Goal: Check status: Check status

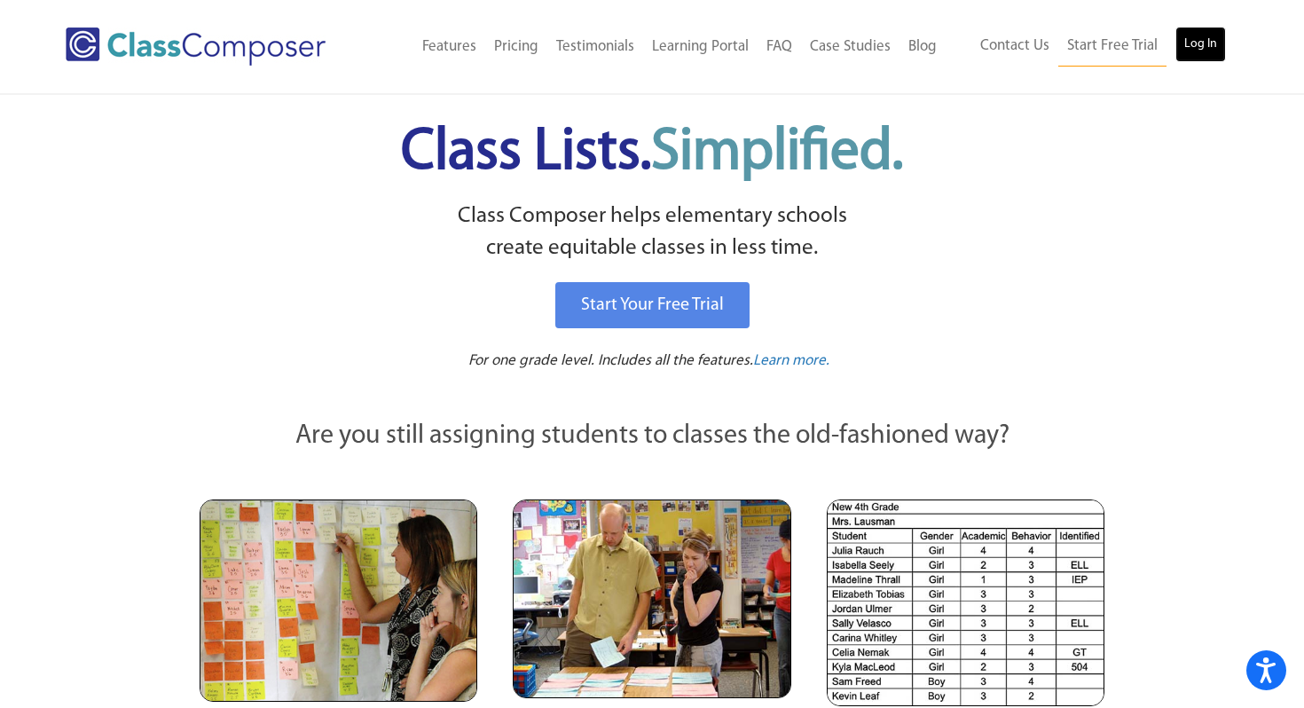
click at [1183, 42] on link "Log In" at bounding box center [1200, 44] width 51 height 35
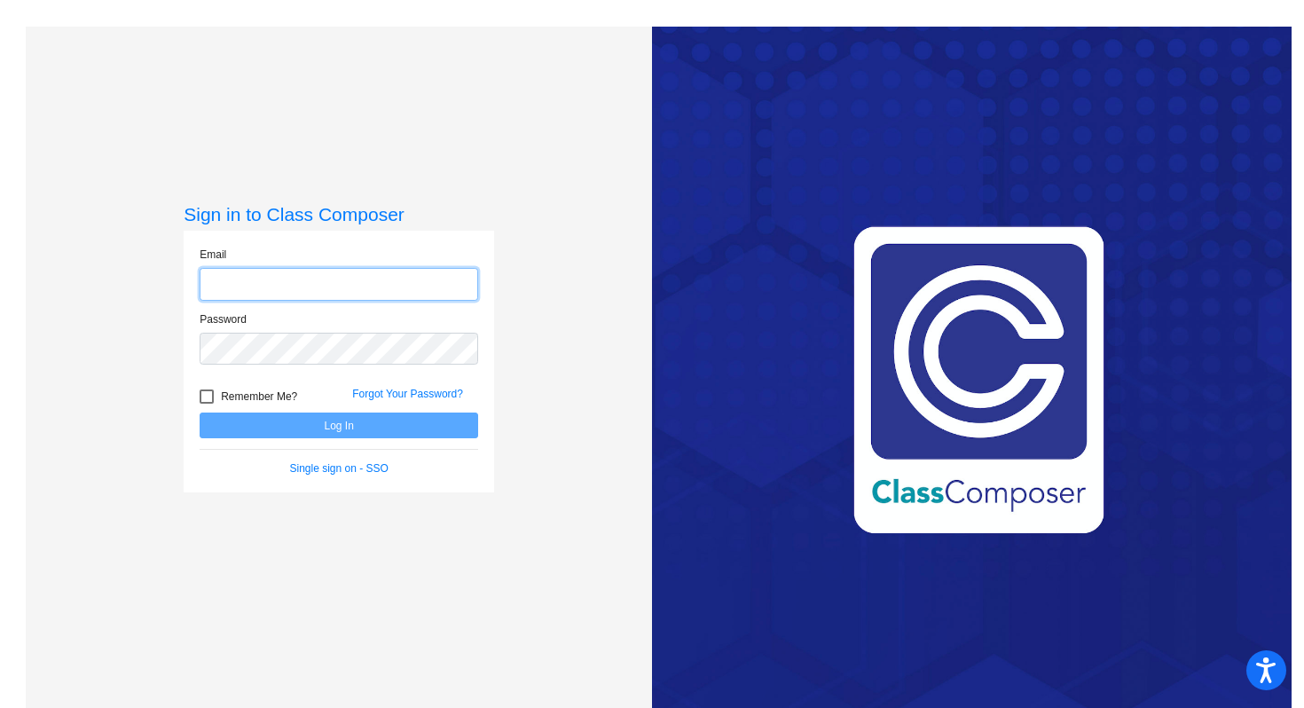
click at [398, 283] on input "email" at bounding box center [339, 284] width 279 height 33
type input "[EMAIL_ADDRESS][DOMAIN_NAME]"
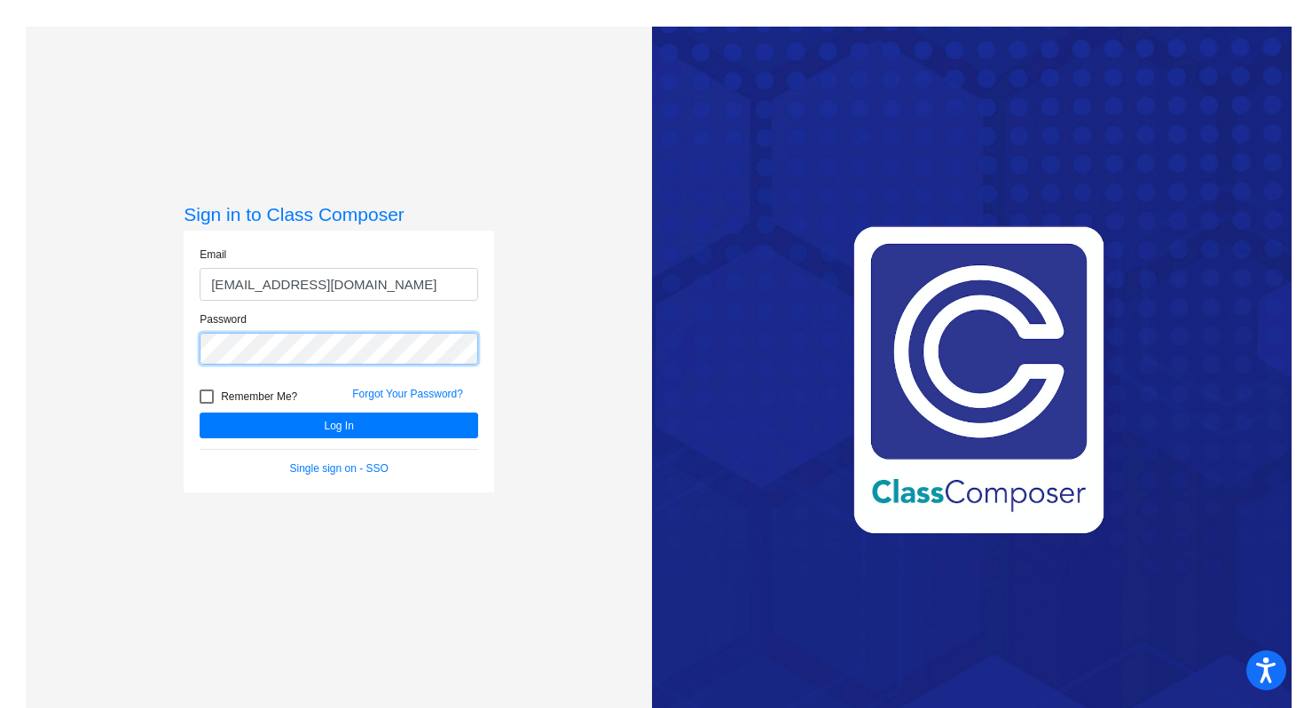
click at [200, 413] on button "Log In" at bounding box center [339, 426] width 279 height 26
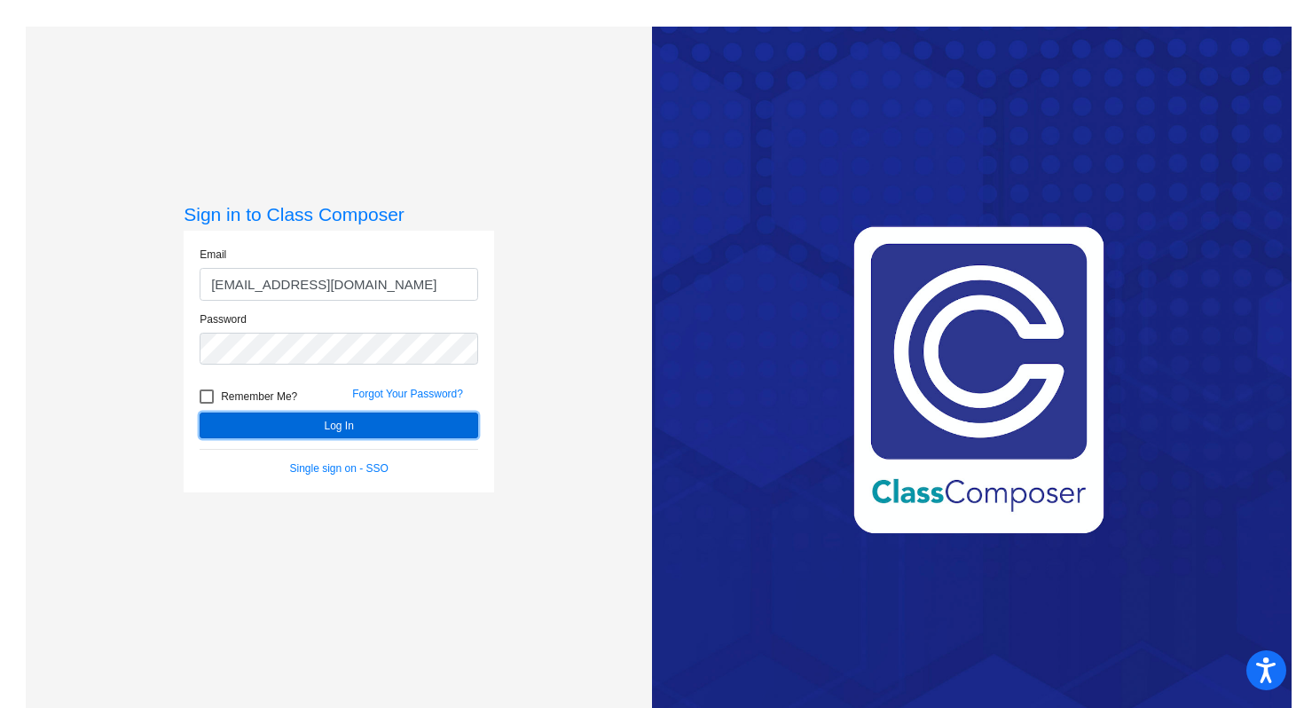
click at [395, 421] on button "Log In" at bounding box center [339, 426] width 279 height 26
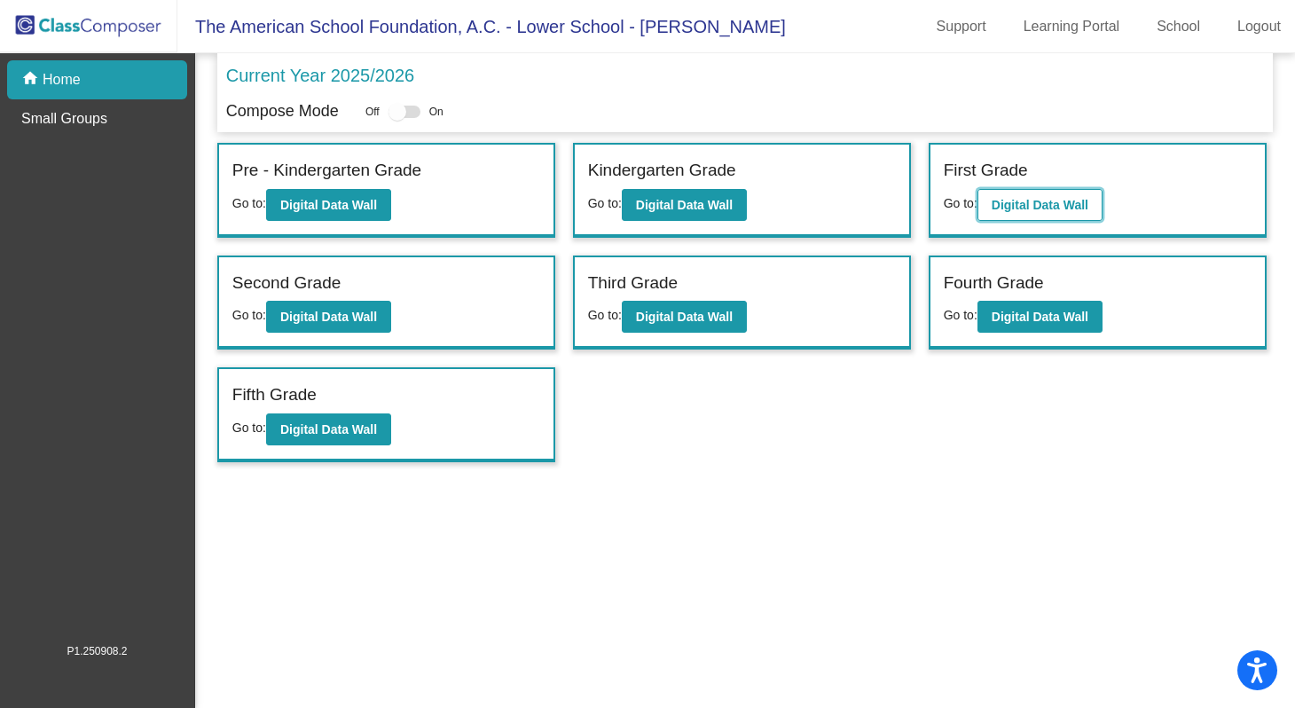
click at [1053, 214] on button "Digital Data Wall" at bounding box center [1040, 205] width 125 height 32
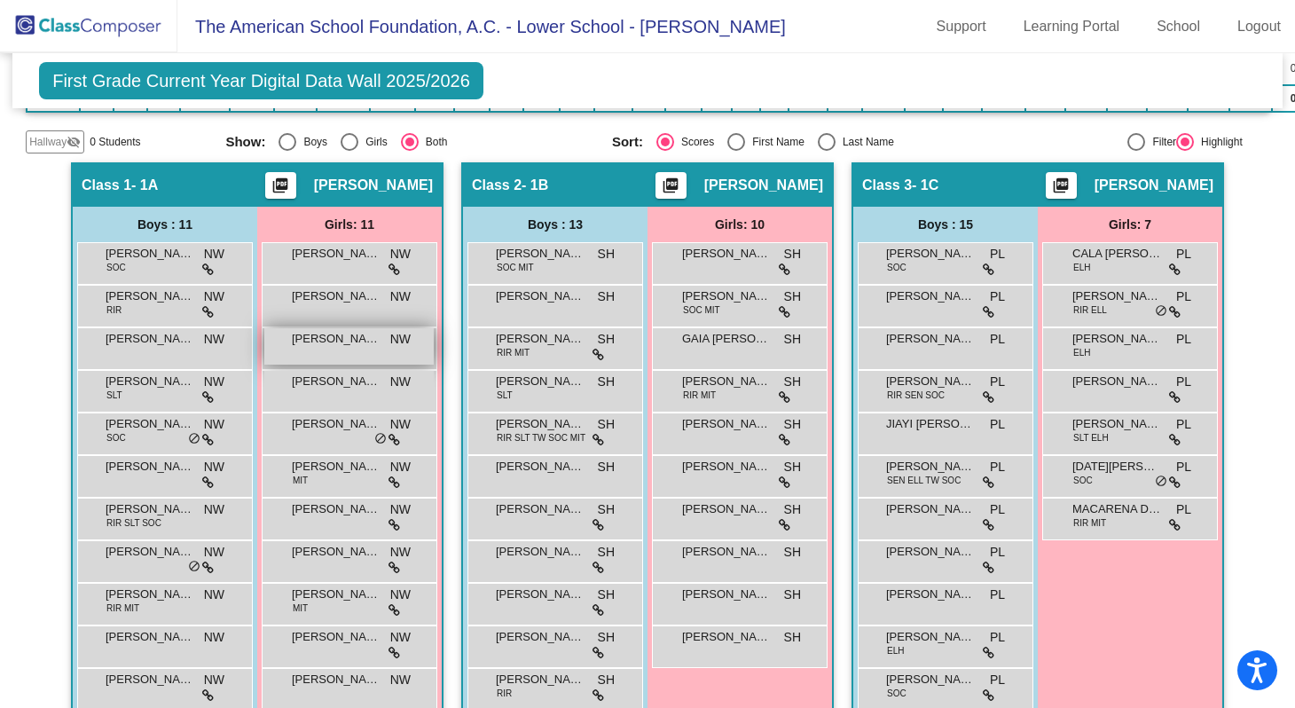
scroll to position [480, 0]
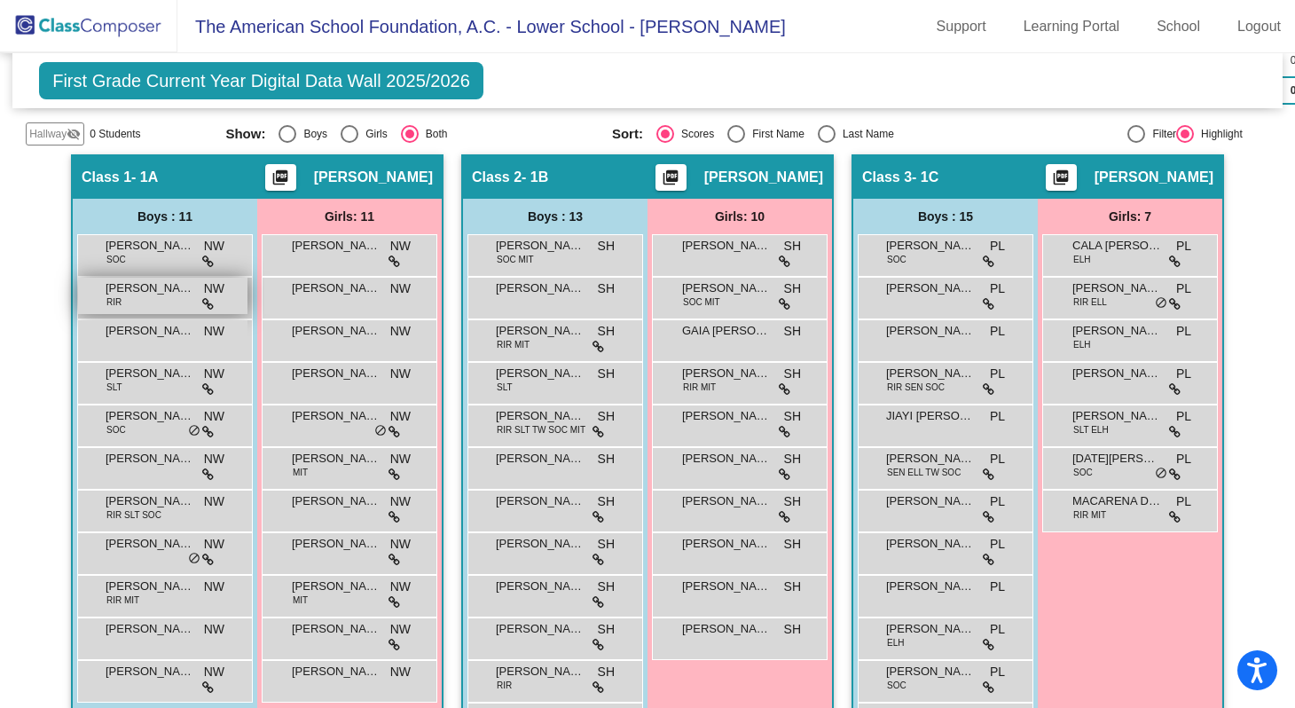
click at [108, 297] on span "RIR" at bounding box center [113, 301] width 15 height 13
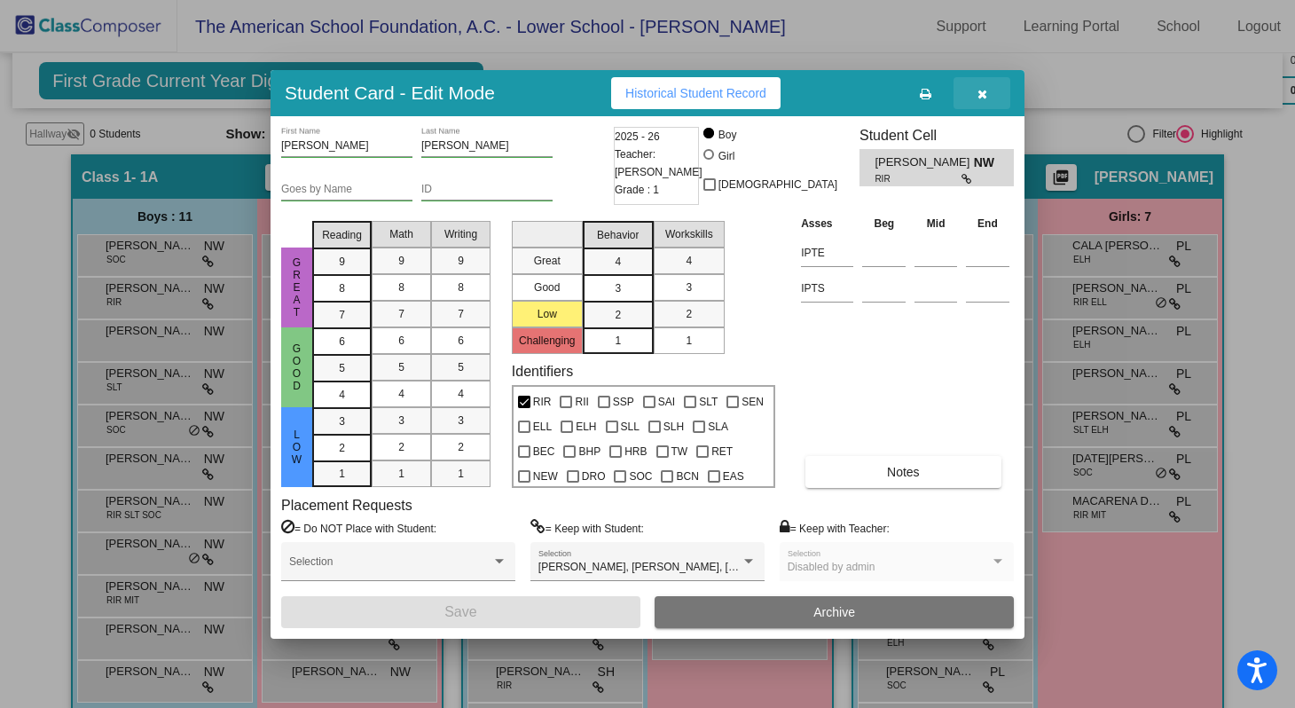
click at [989, 90] on button "button" at bounding box center [982, 93] width 57 height 32
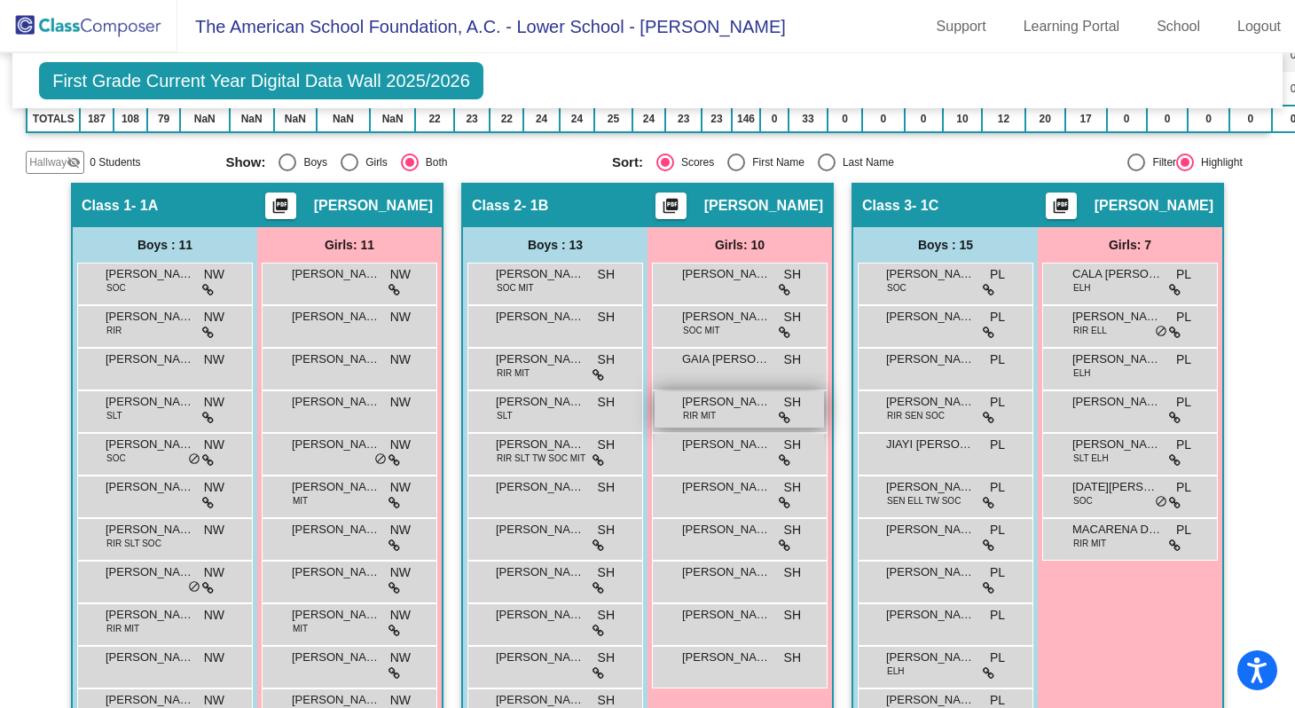
scroll to position [443, 0]
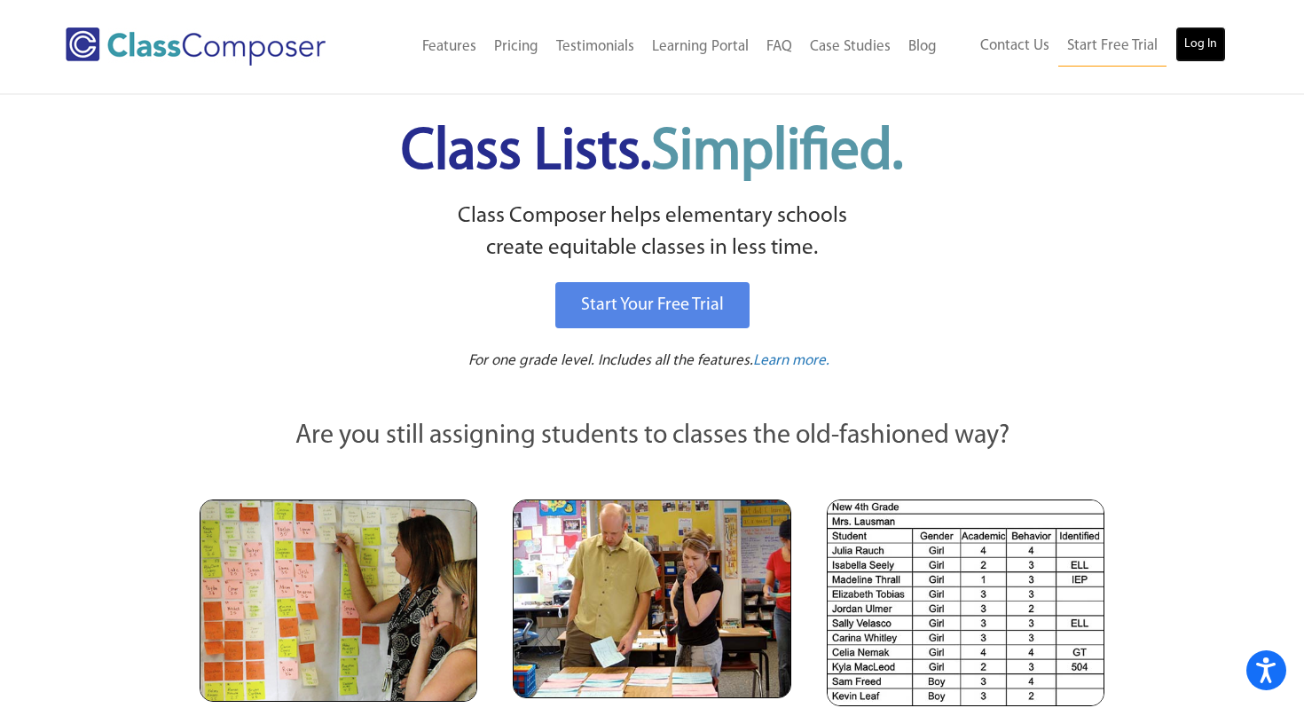
click at [1199, 41] on link "Log In" at bounding box center [1200, 44] width 51 height 35
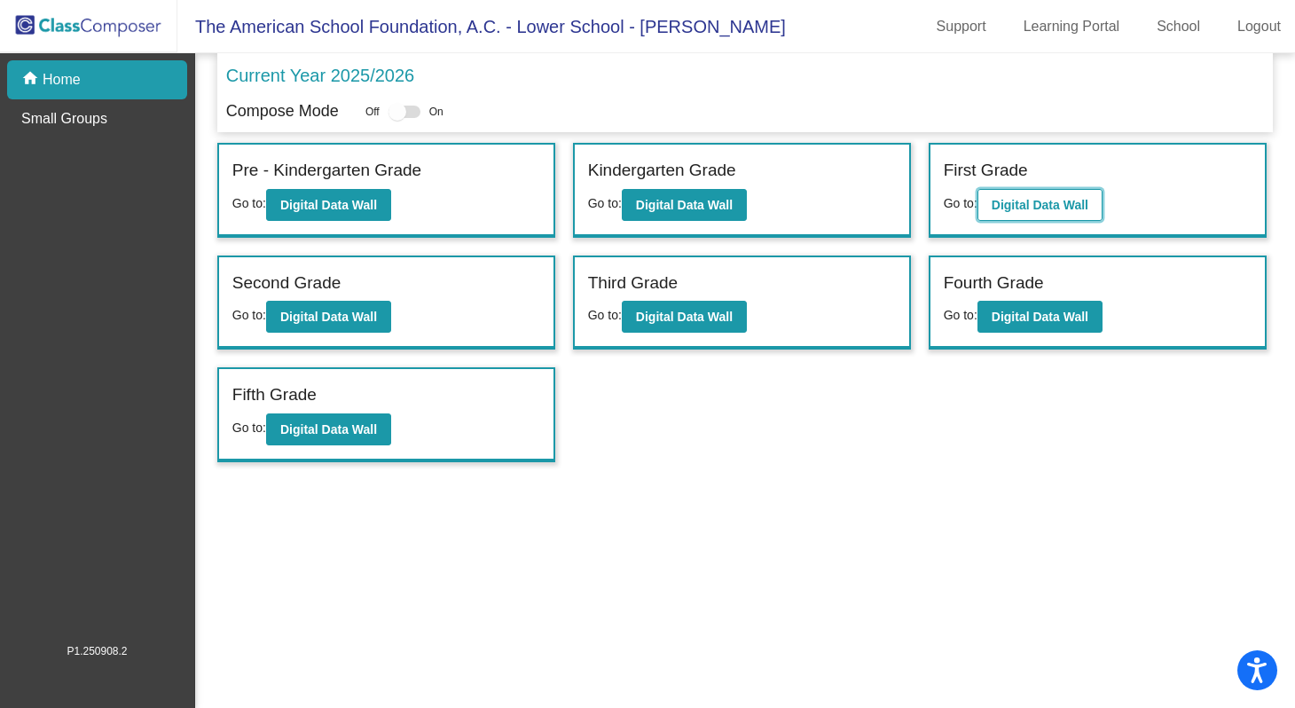
click at [1026, 207] on b "Digital Data Wall" at bounding box center [1040, 205] width 97 height 14
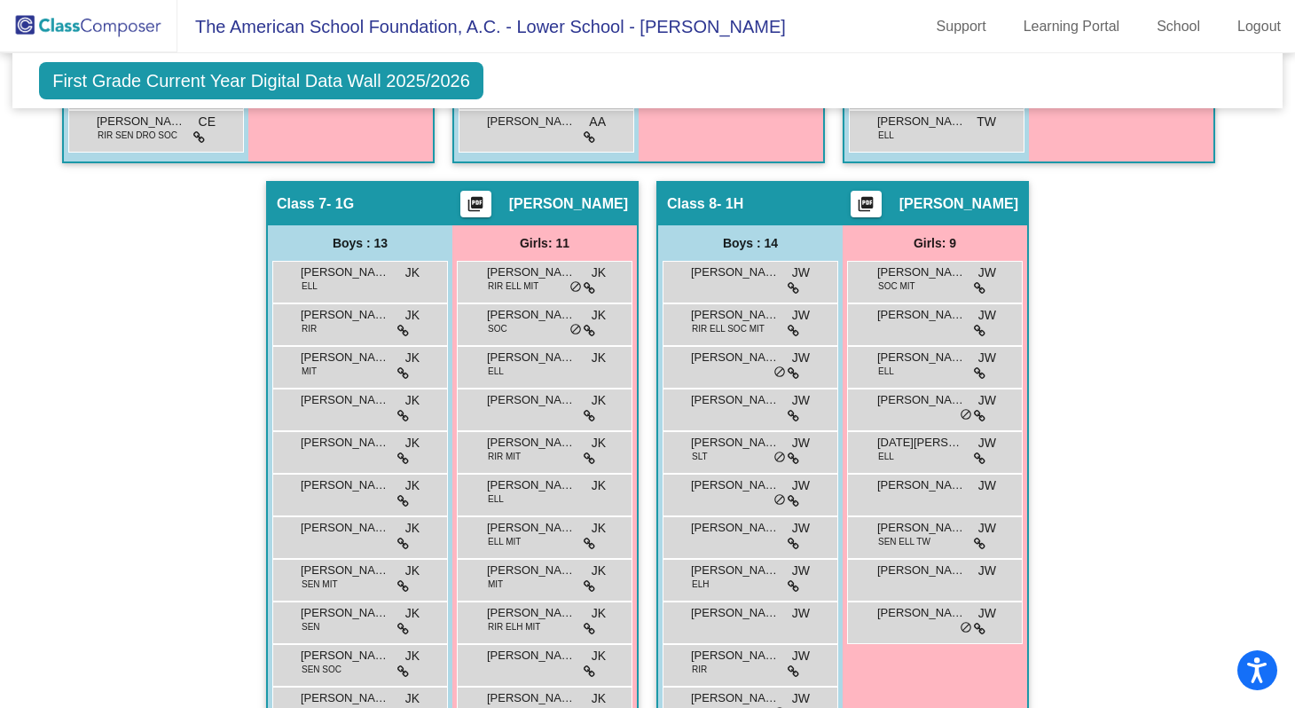
scroll to position [1910, 0]
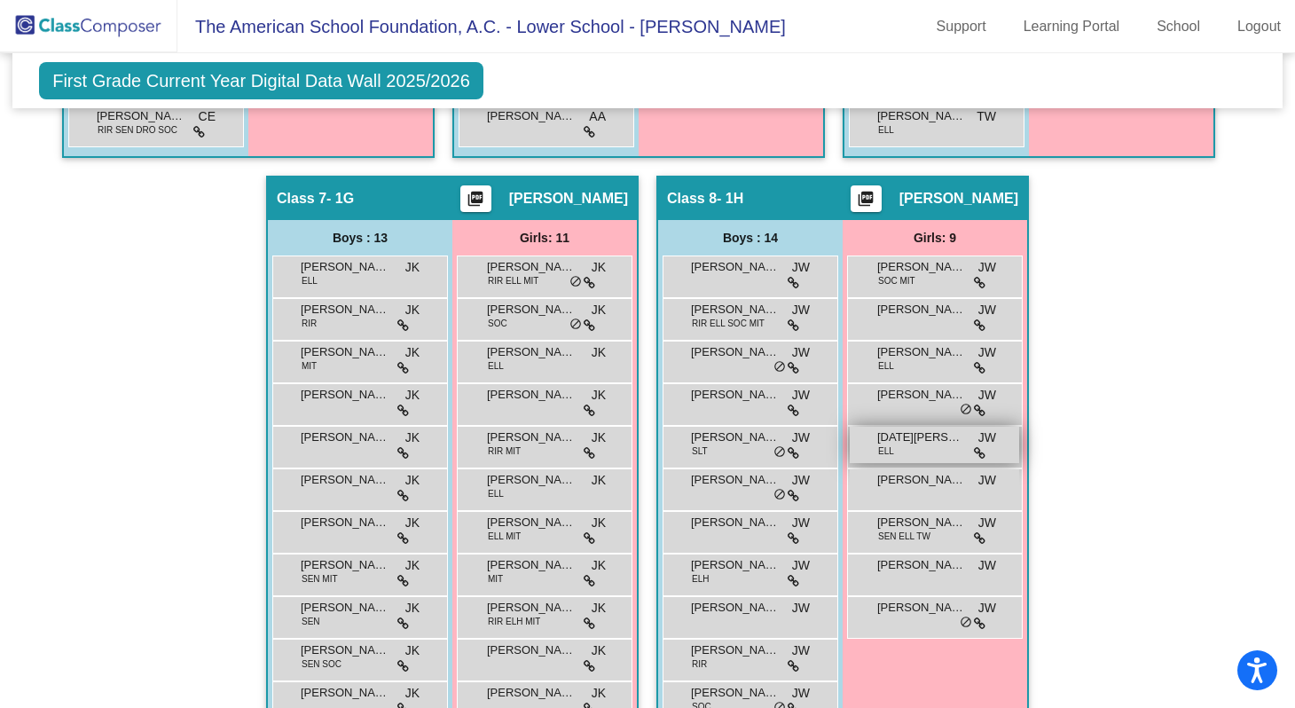
click at [885, 444] on span "ELL" at bounding box center [886, 450] width 16 height 13
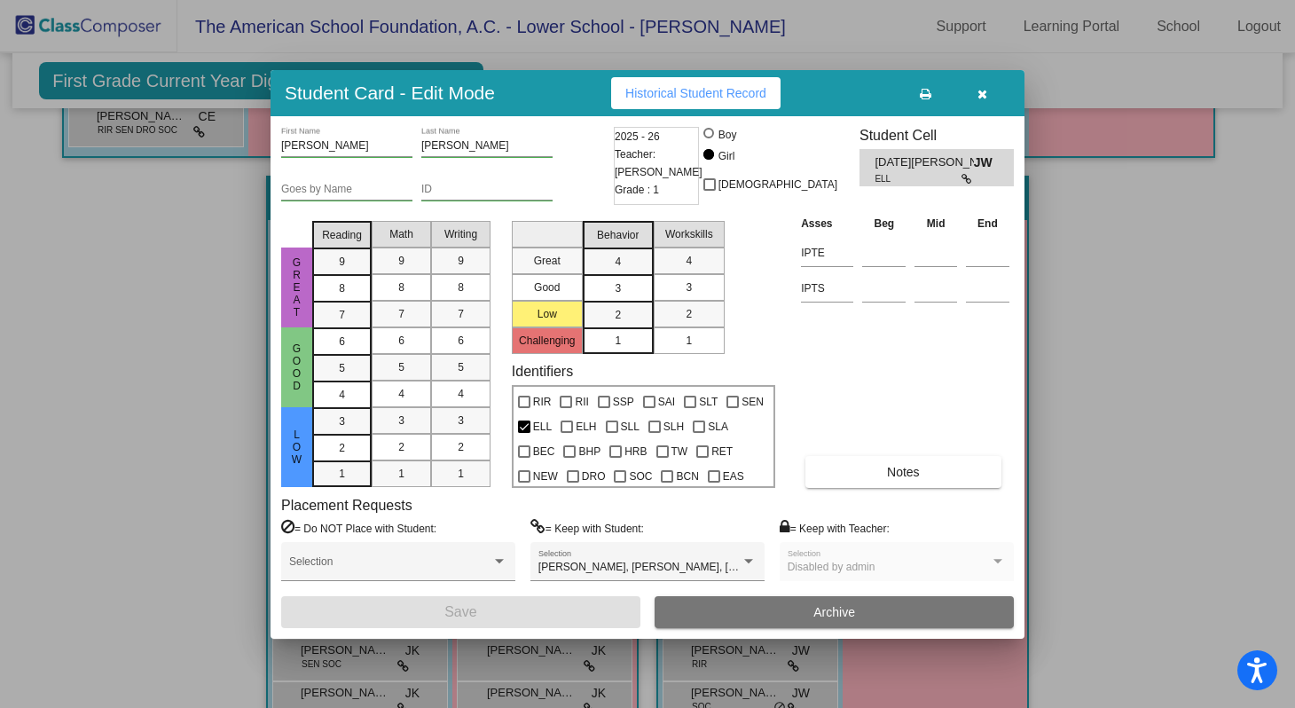
click at [987, 98] on icon "button" at bounding box center [983, 94] width 10 height 12
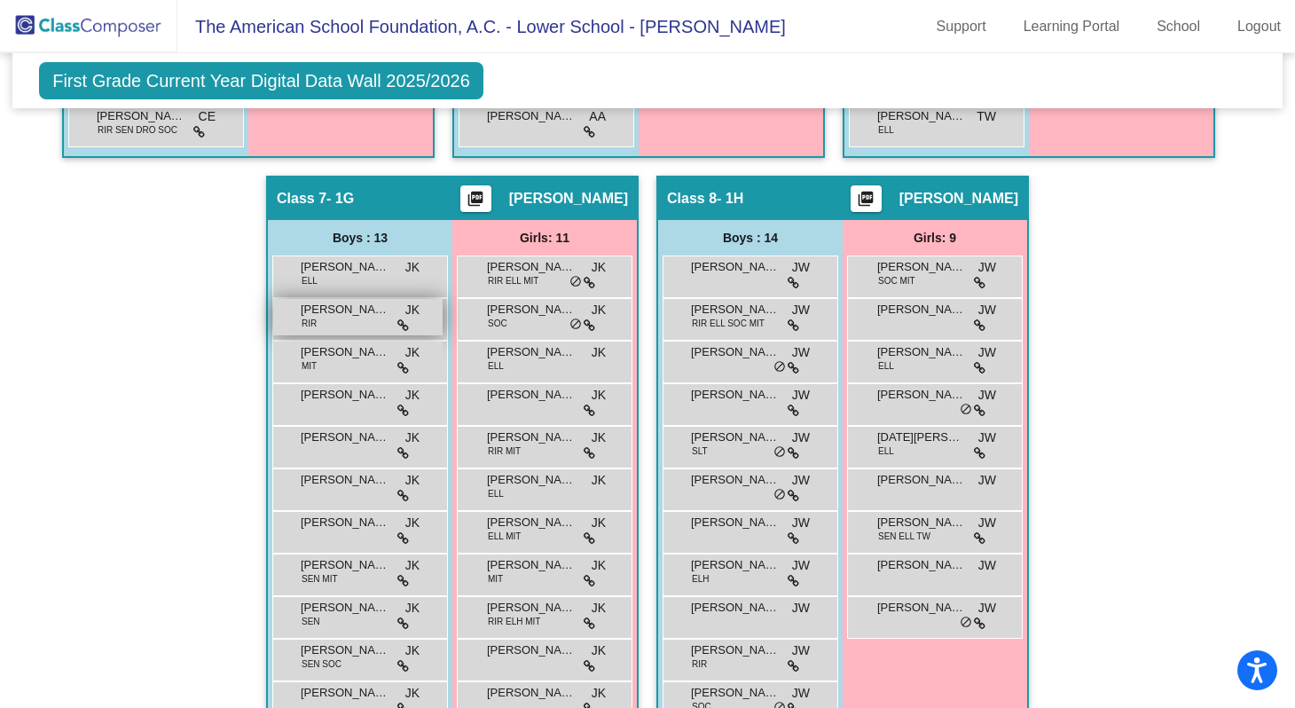
click at [349, 330] on div "DAVID PEÑA RIR JK lock do_not_disturb_alt" at bounding box center [357, 317] width 169 height 36
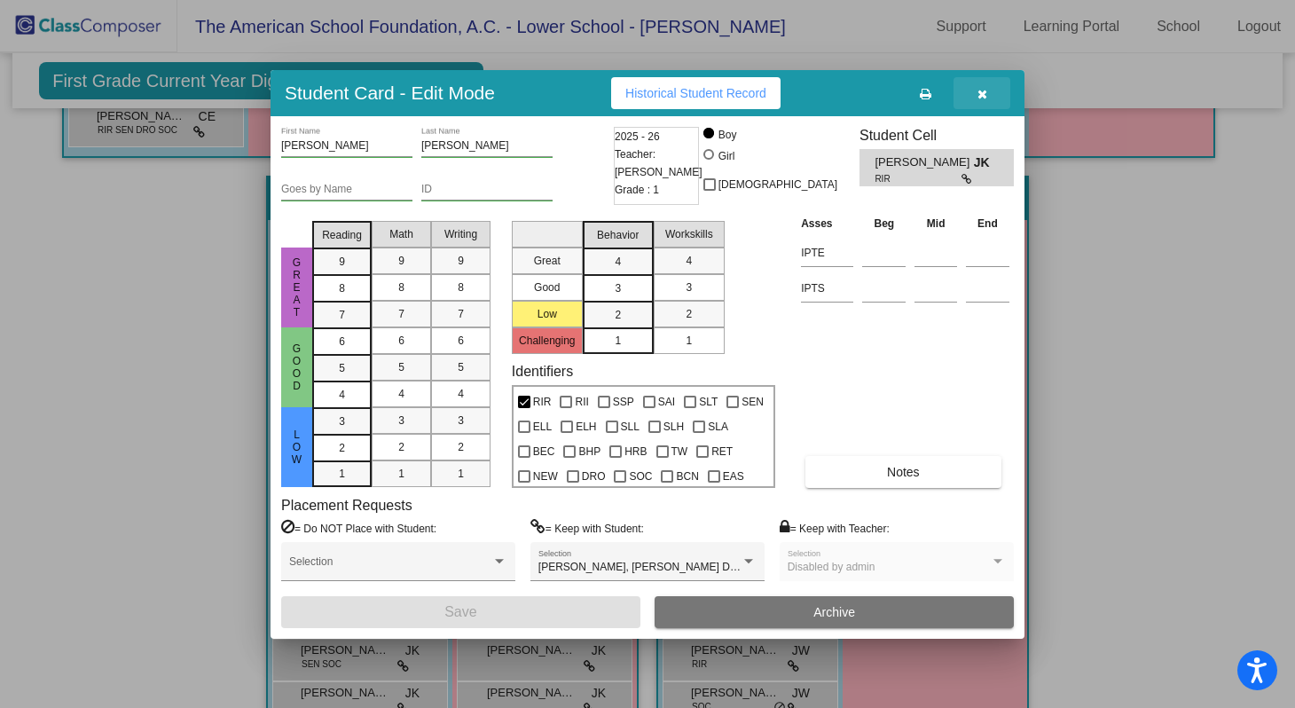
click at [971, 90] on button "button" at bounding box center [982, 93] width 57 height 32
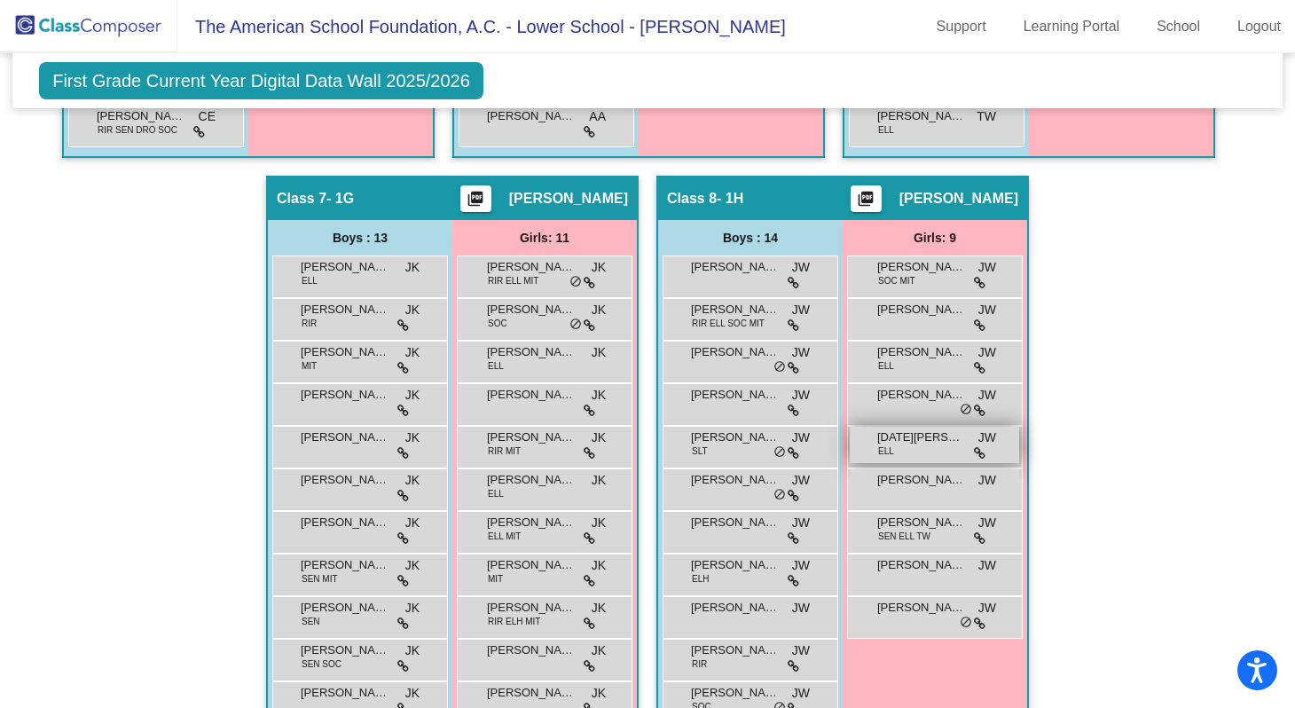
click at [930, 436] on span "[DATE][PERSON_NAME]" at bounding box center [921, 438] width 89 height 18
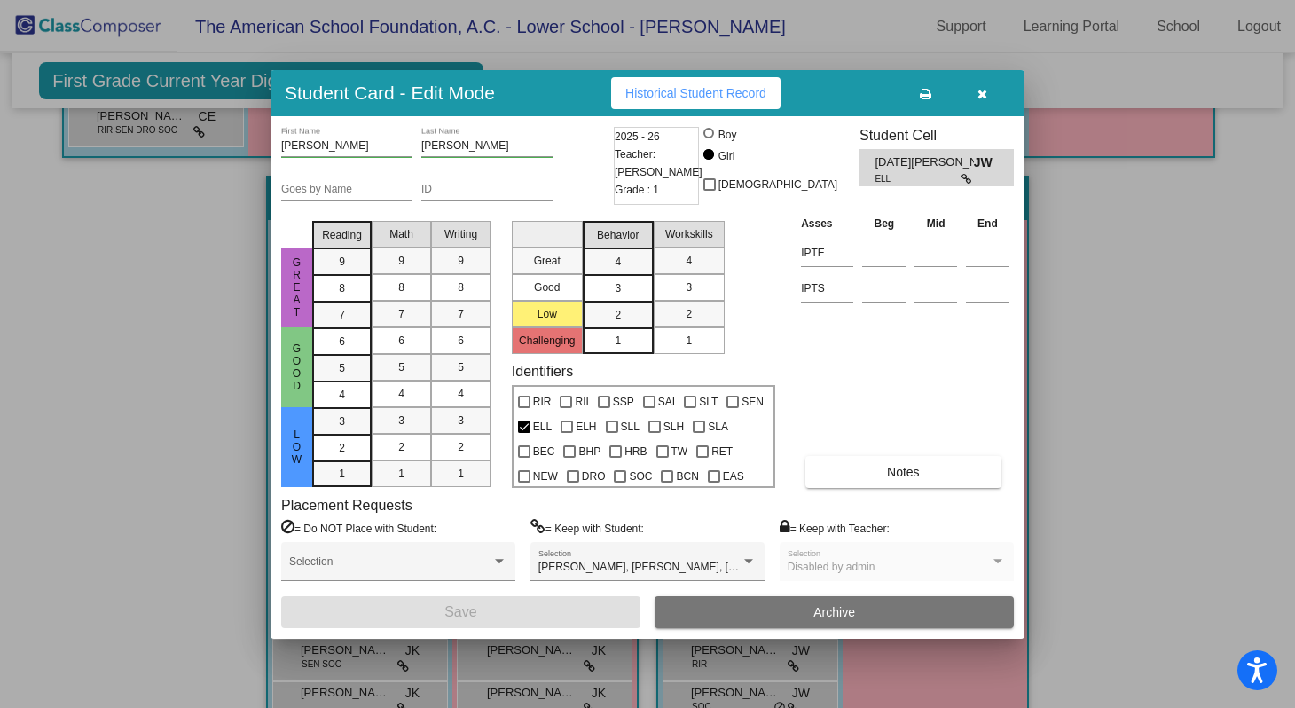
click at [700, 90] on span "Historical Student Record" at bounding box center [695, 93] width 141 height 14
click at [985, 97] on icon "button" at bounding box center [983, 94] width 10 height 12
